Goal: Navigation & Orientation: Find specific page/section

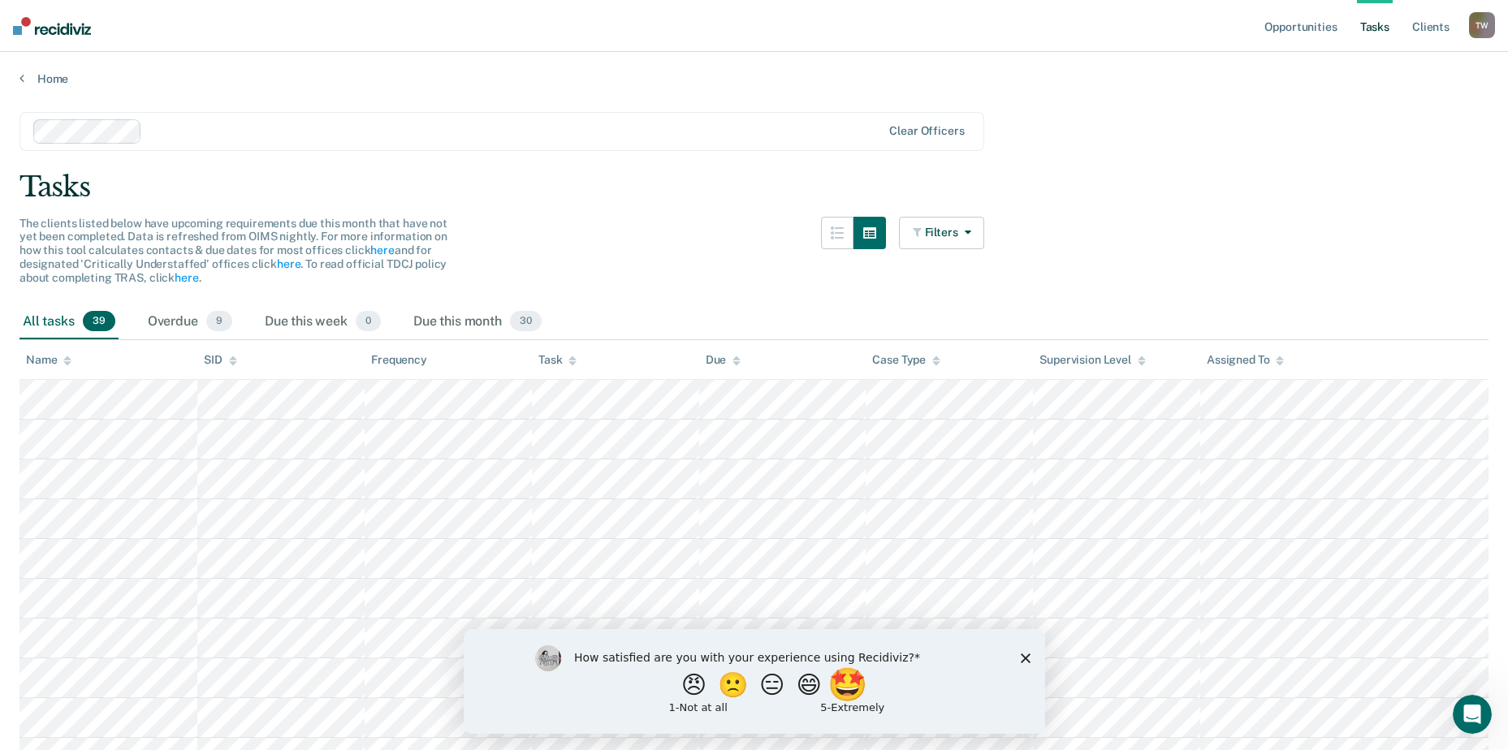
click at [865, 682] on button "🤩" at bounding box center [848, 684] width 44 height 32
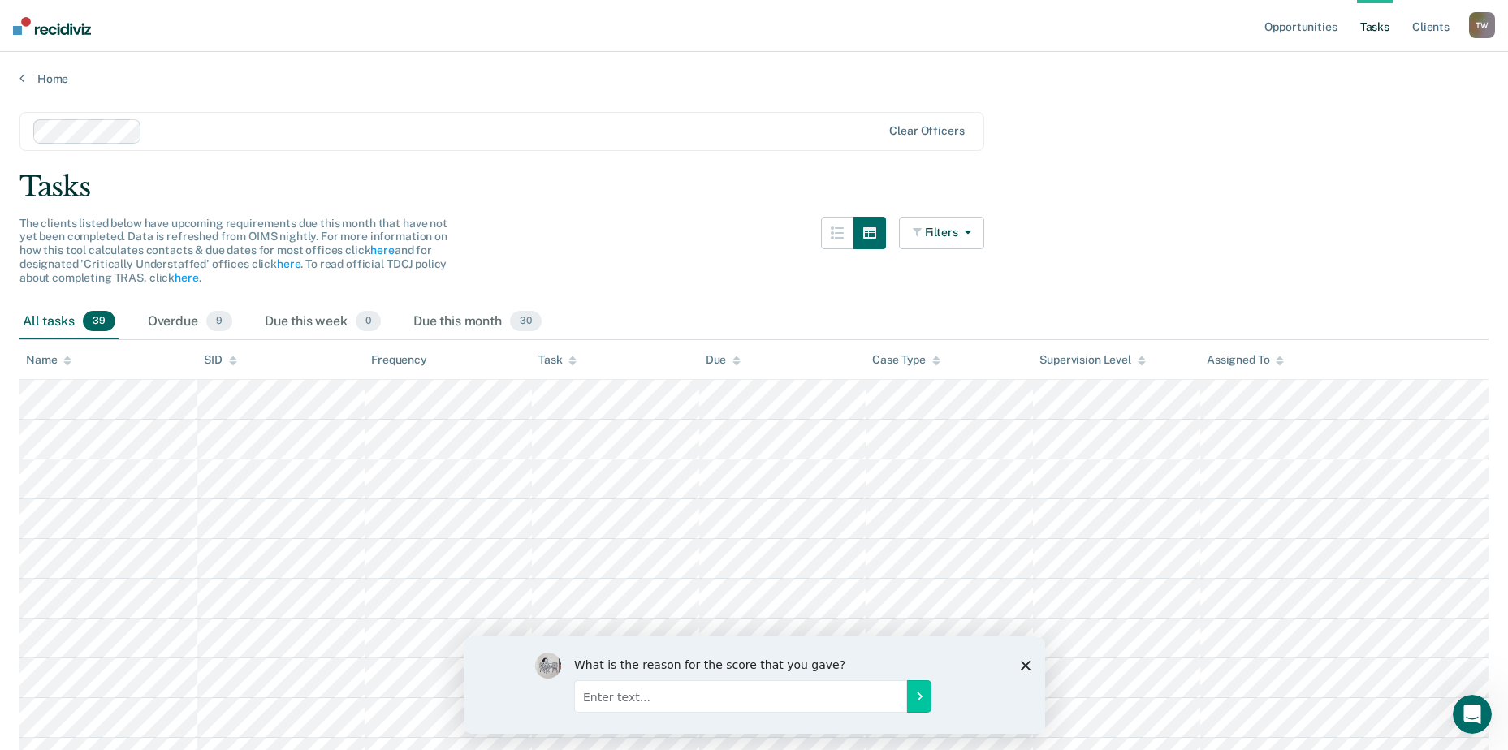
click at [1024, 657] on div "What is the reason for the score that you gave?" at bounding box center [753, 684] width 581 height 97
click at [1021, 662] on div "What is the reason for the score that you gave?" at bounding box center [753, 684] width 581 height 97
drag, startPoint x: 694, startPoint y: 188, endPoint x: 713, endPoint y: 233, distance: 48.4
click at [693, 190] on div "Tasks" at bounding box center [753, 186] width 1469 height 33
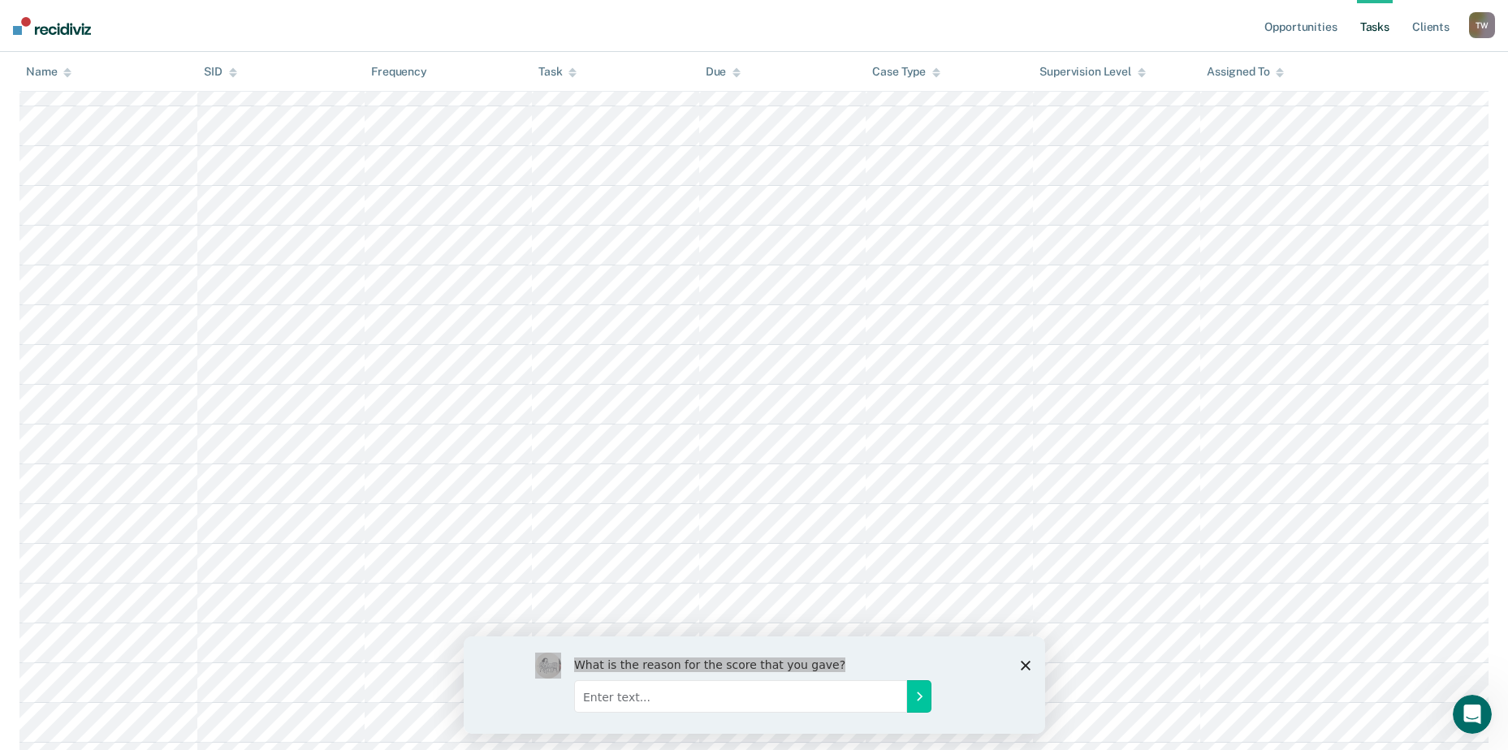
scroll to position [1246, 0]
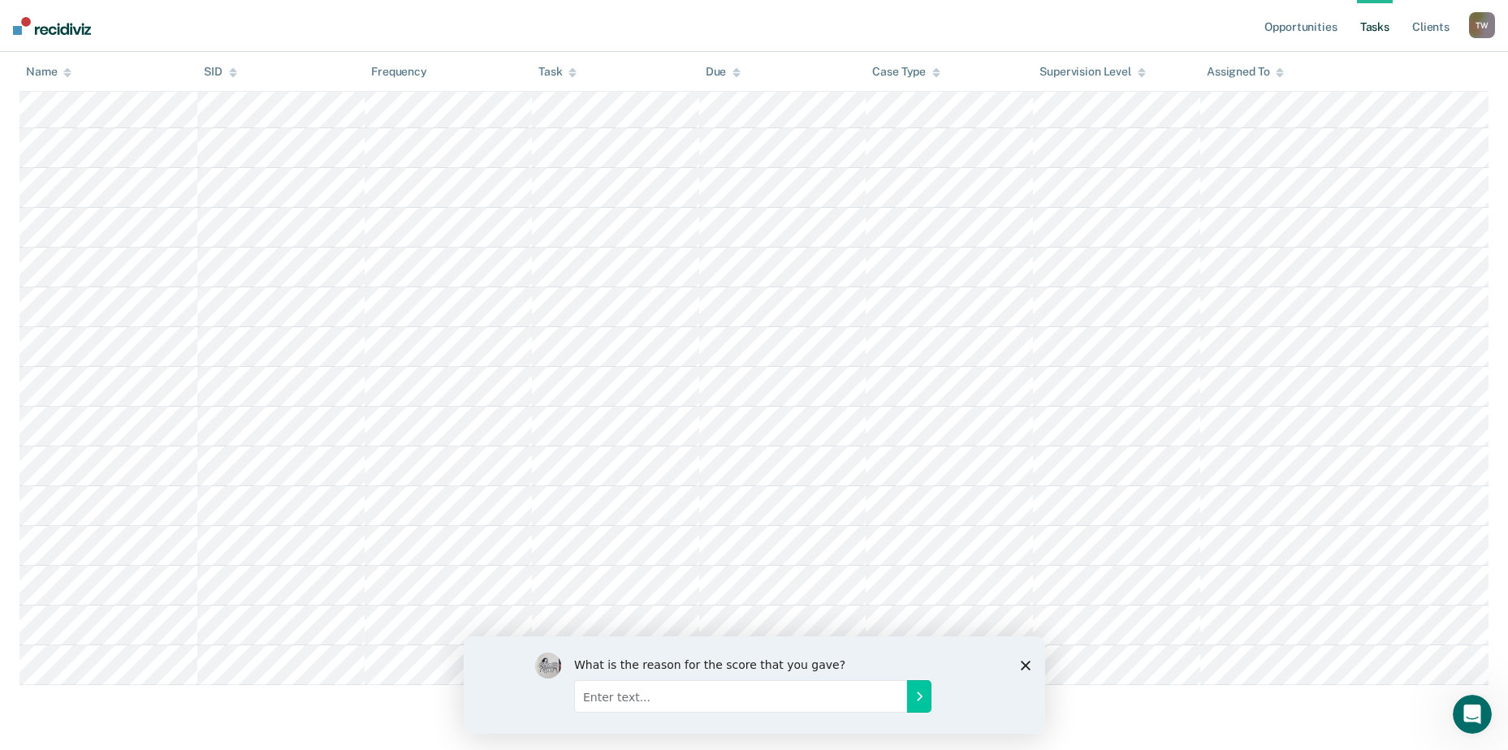
click at [1028, 663] on icon "Close survey" at bounding box center [1025, 665] width 10 height 10
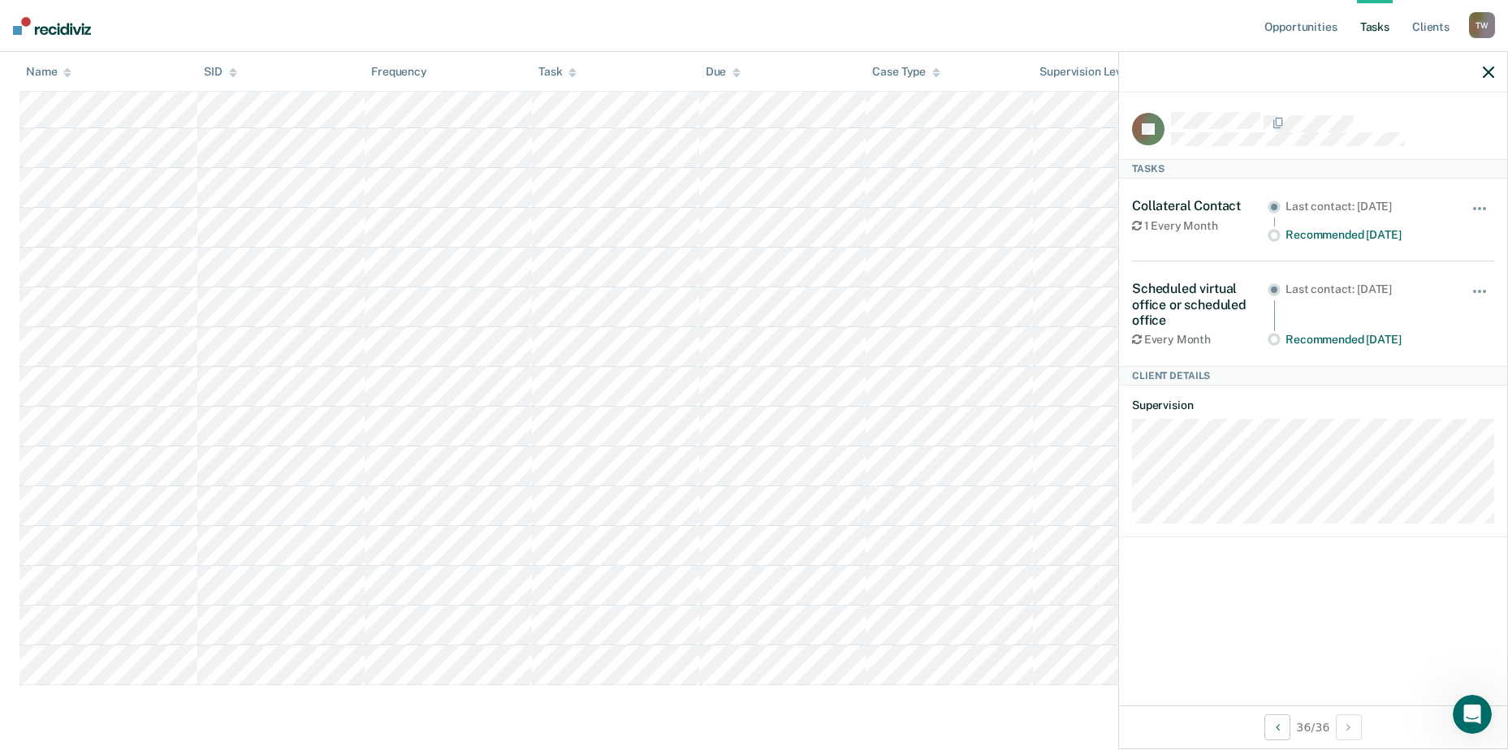
click at [1480, 74] on div at bounding box center [1313, 72] width 388 height 41
click at [1489, 75] on icon "button" at bounding box center [1487, 72] width 11 height 11
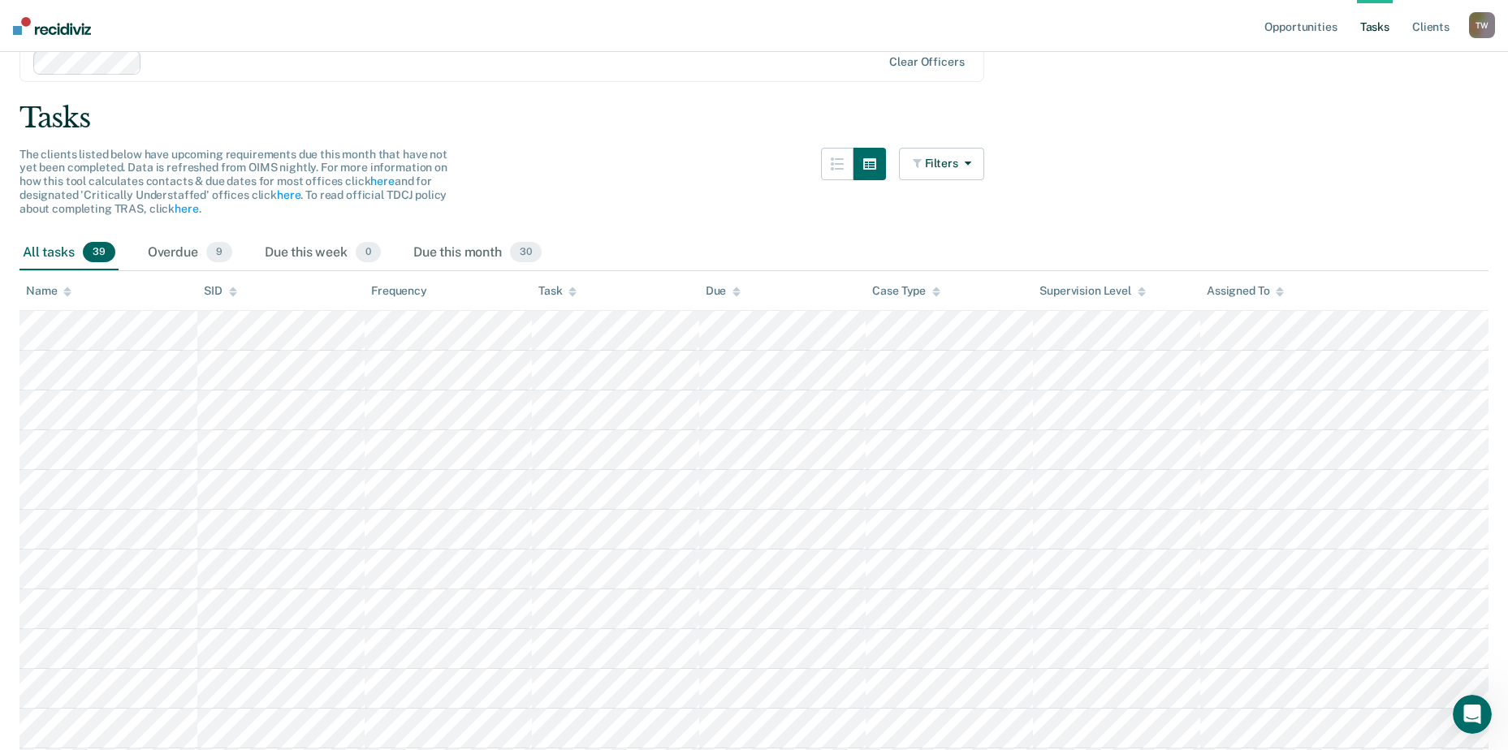
scroll to position [0, 0]
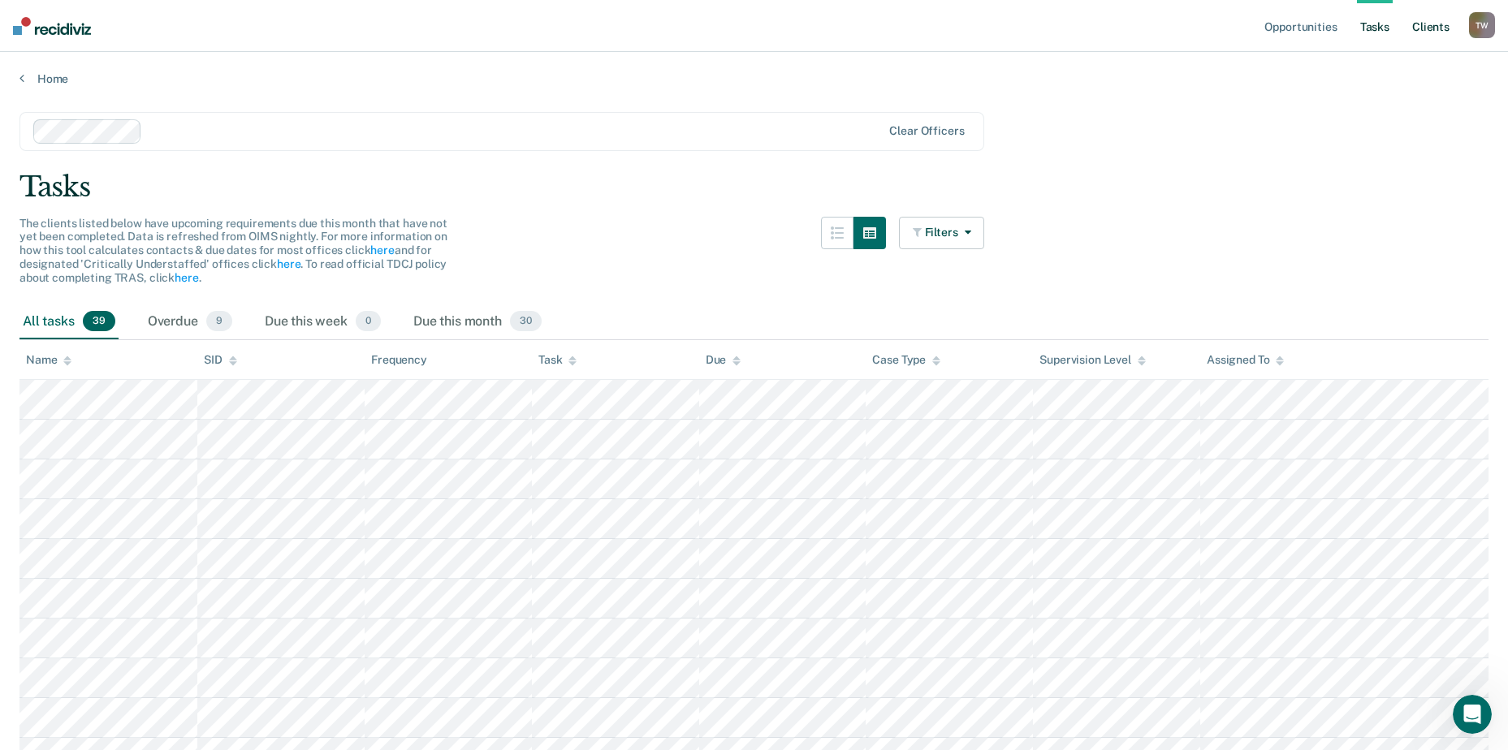
click at [1450, 21] on link "Client s" at bounding box center [1431, 26] width 44 height 52
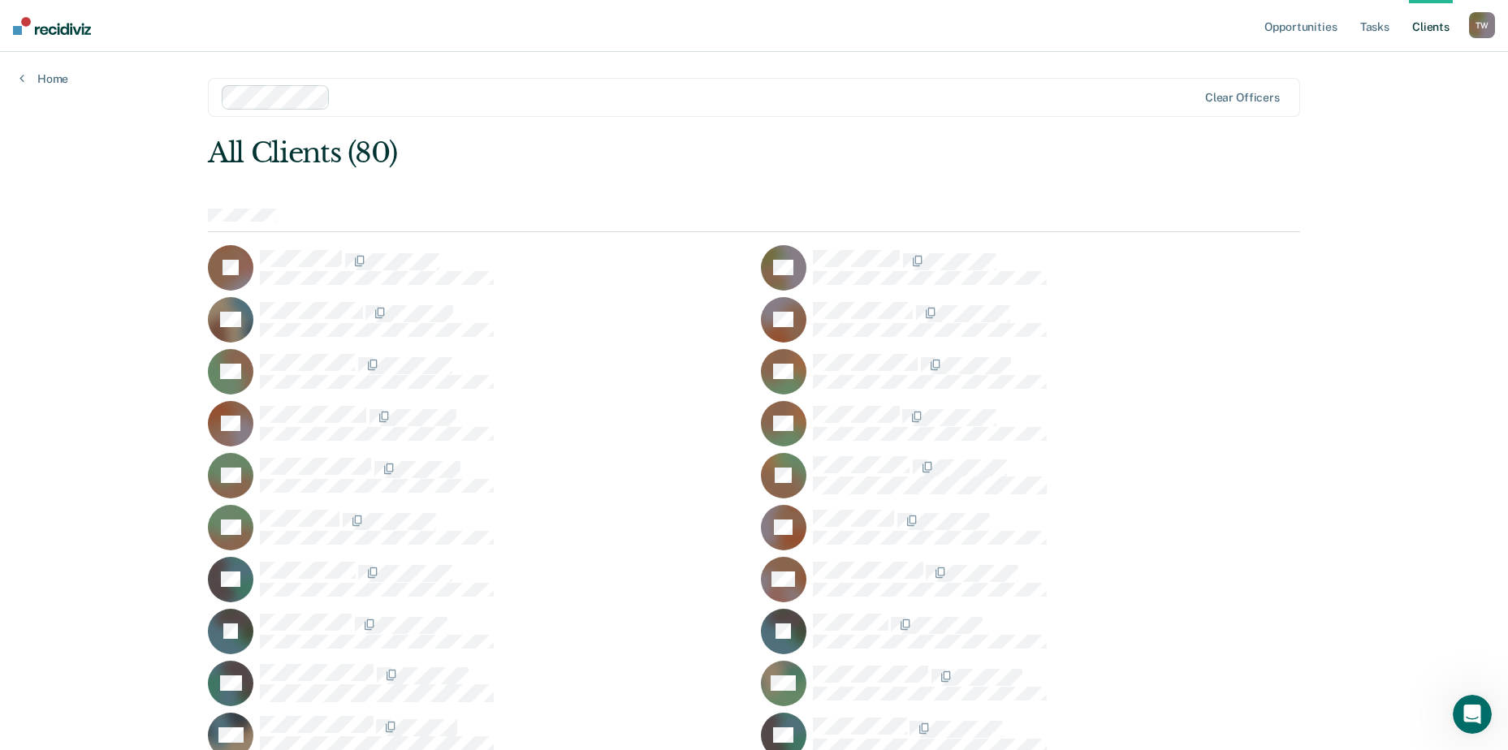
click at [1435, 27] on link "Client s" at bounding box center [1431, 26] width 44 height 52
click at [1379, 23] on link "Tasks" at bounding box center [1375, 26] width 36 height 52
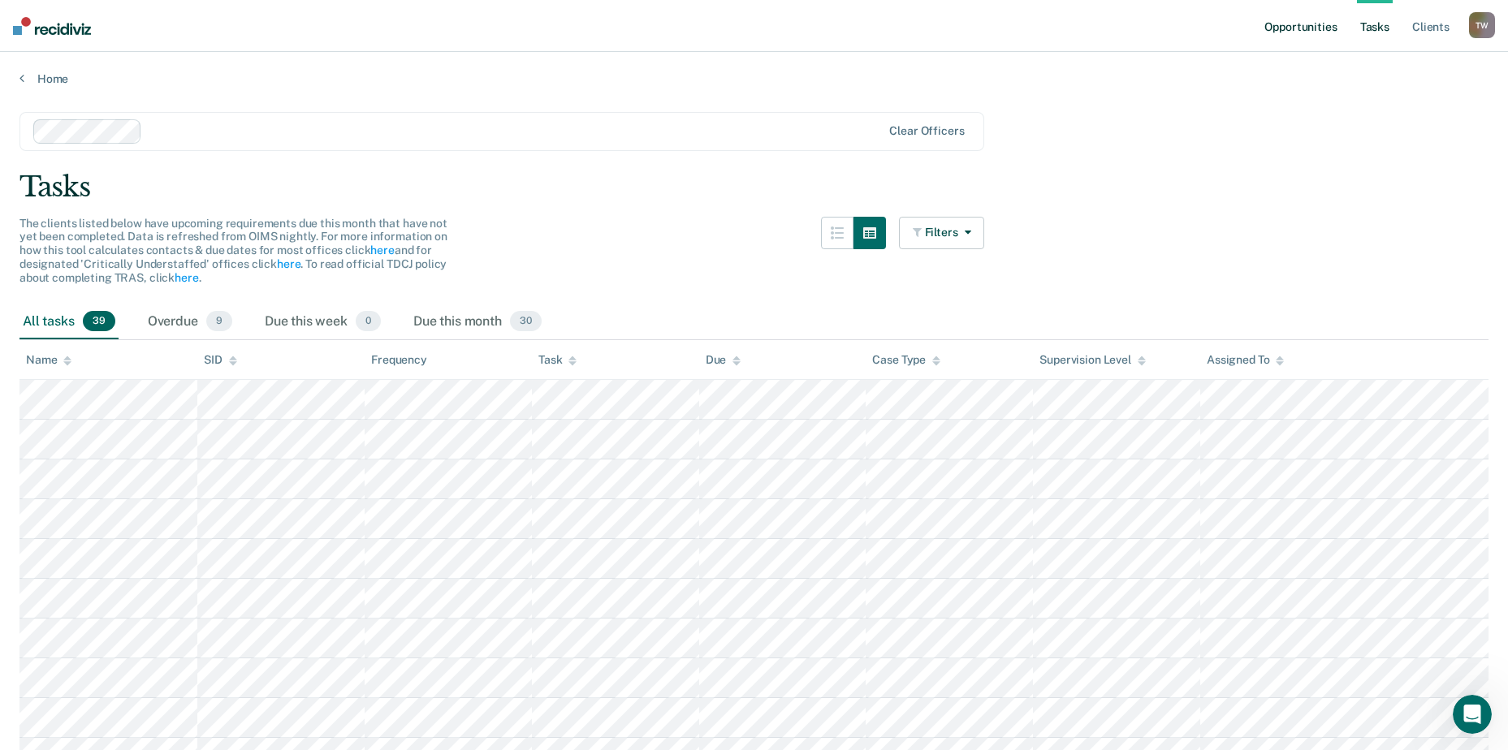
click at [1321, 25] on link "Opportunities" at bounding box center [1300, 26] width 79 height 52
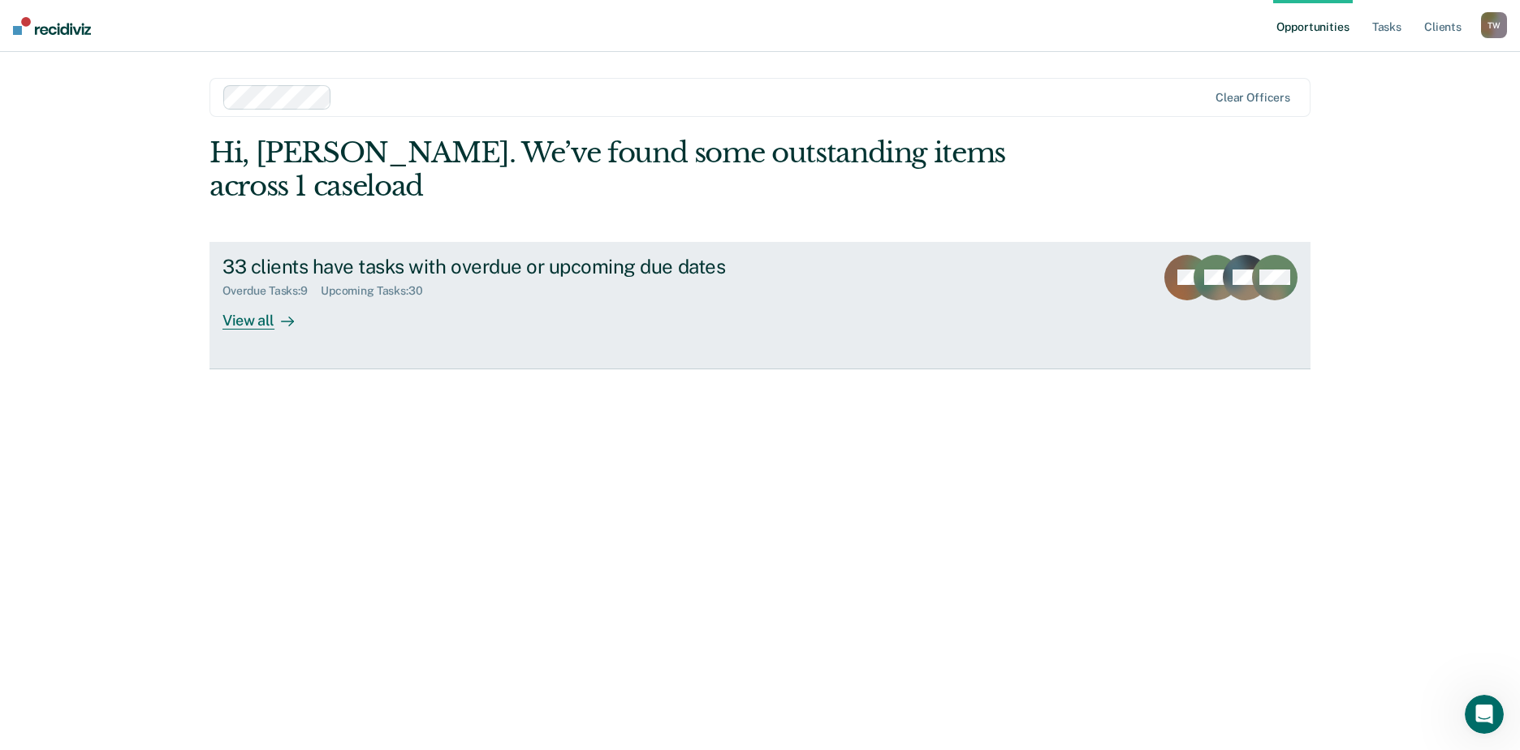
click at [252, 298] on div "View all" at bounding box center [267, 314] width 91 height 32
